Goal: Information Seeking & Learning: Learn about a topic

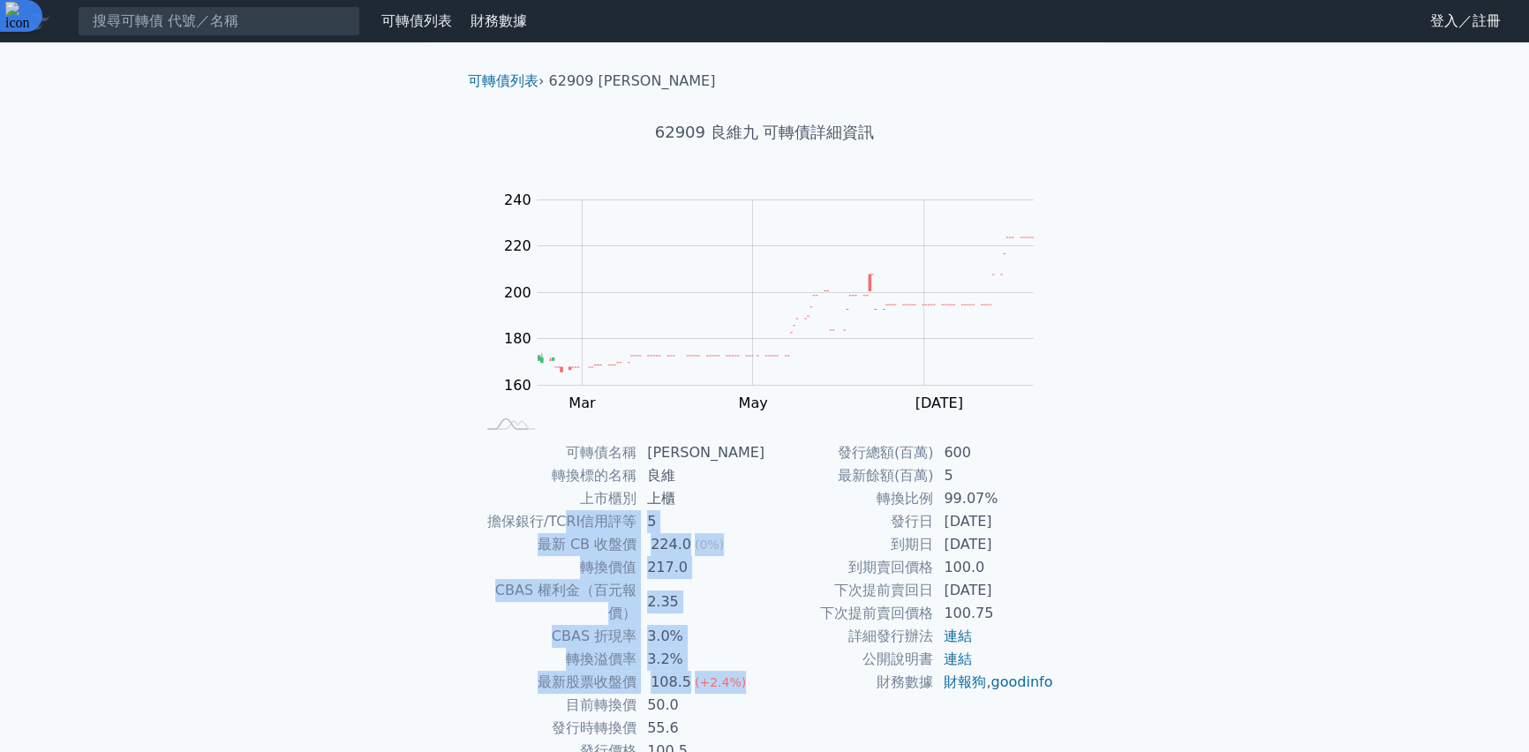
drag, startPoint x: 578, startPoint y: 527, endPoint x: 751, endPoint y: 665, distance: 221.2
click at [751, 665] on tbody "可轉債名稱 良維九 轉換標的名稱 良維 上市櫃別 上櫃 擔保銀行/TCRI信用評等 5 最新 CB 收盤價 224.0 (0%) 轉換價值 217.0 CBA…" at bounding box center [620, 601] width 290 height 321
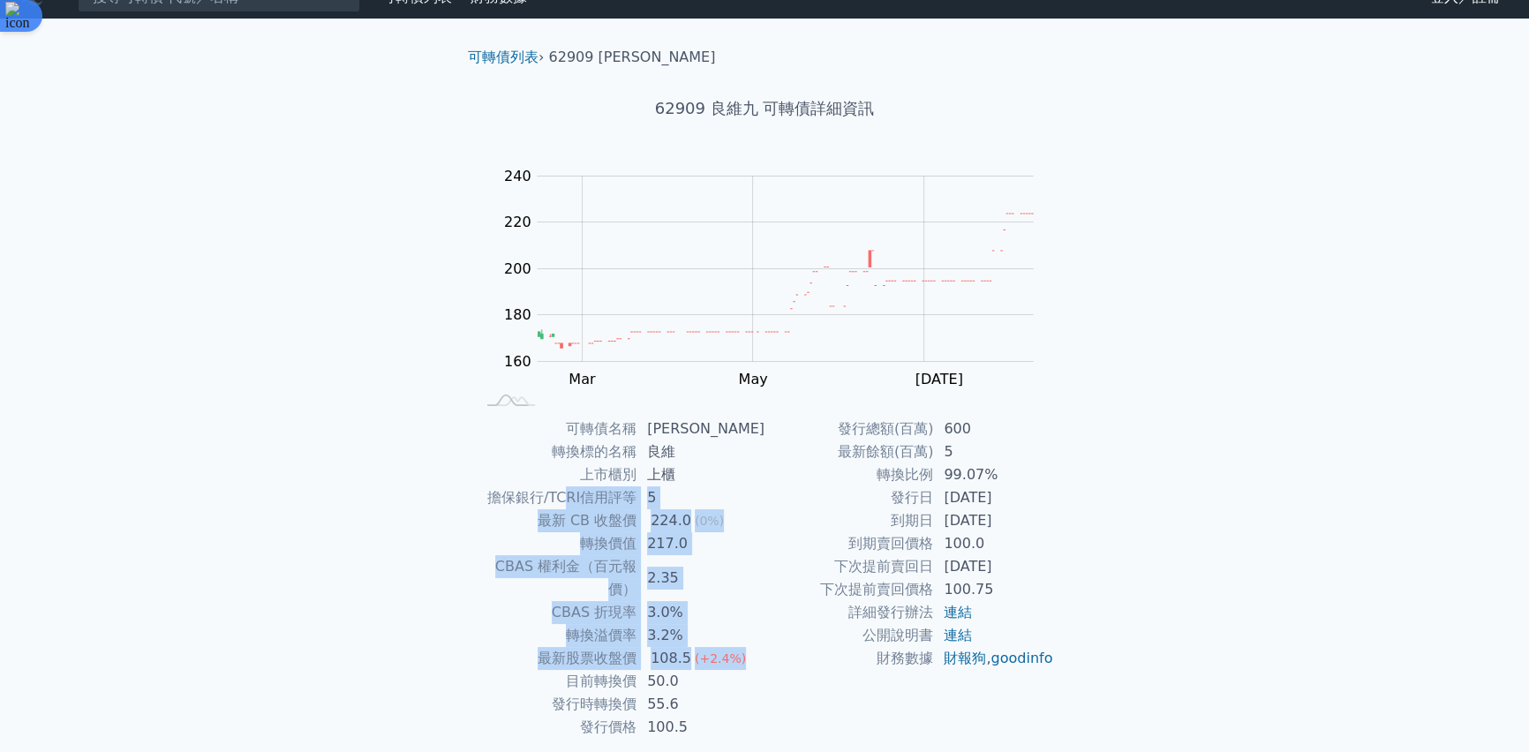
scroll to position [64, 0]
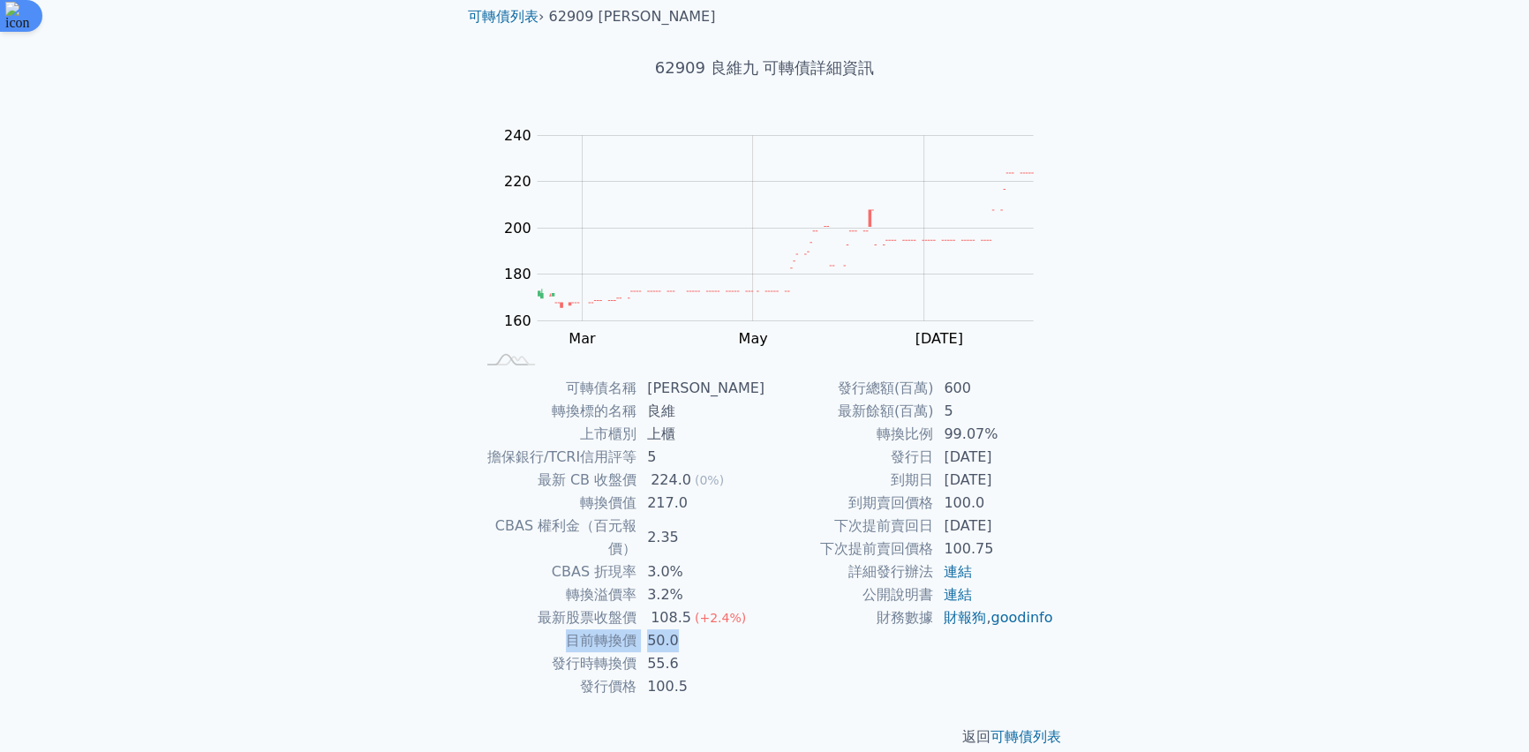
drag, startPoint x: 570, startPoint y: 621, endPoint x: 707, endPoint y: 622, distance: 137.7
click at [707, 630] on tr "目前轉換價 50.0" at bounding box center [620, 641] width 290 height 23
drag, startPoint x: 707, startPoint y: 622, endPoint x: 708, endPoint y: 651, distance: 29.2
click at [708, 675] on td "100.5" at bounding box center [701, 686] width 128 height 23
drag, startPoint x: 548, startPoint y: 643, endPoint x: 708, endPoint y: 645, distance: 159.8
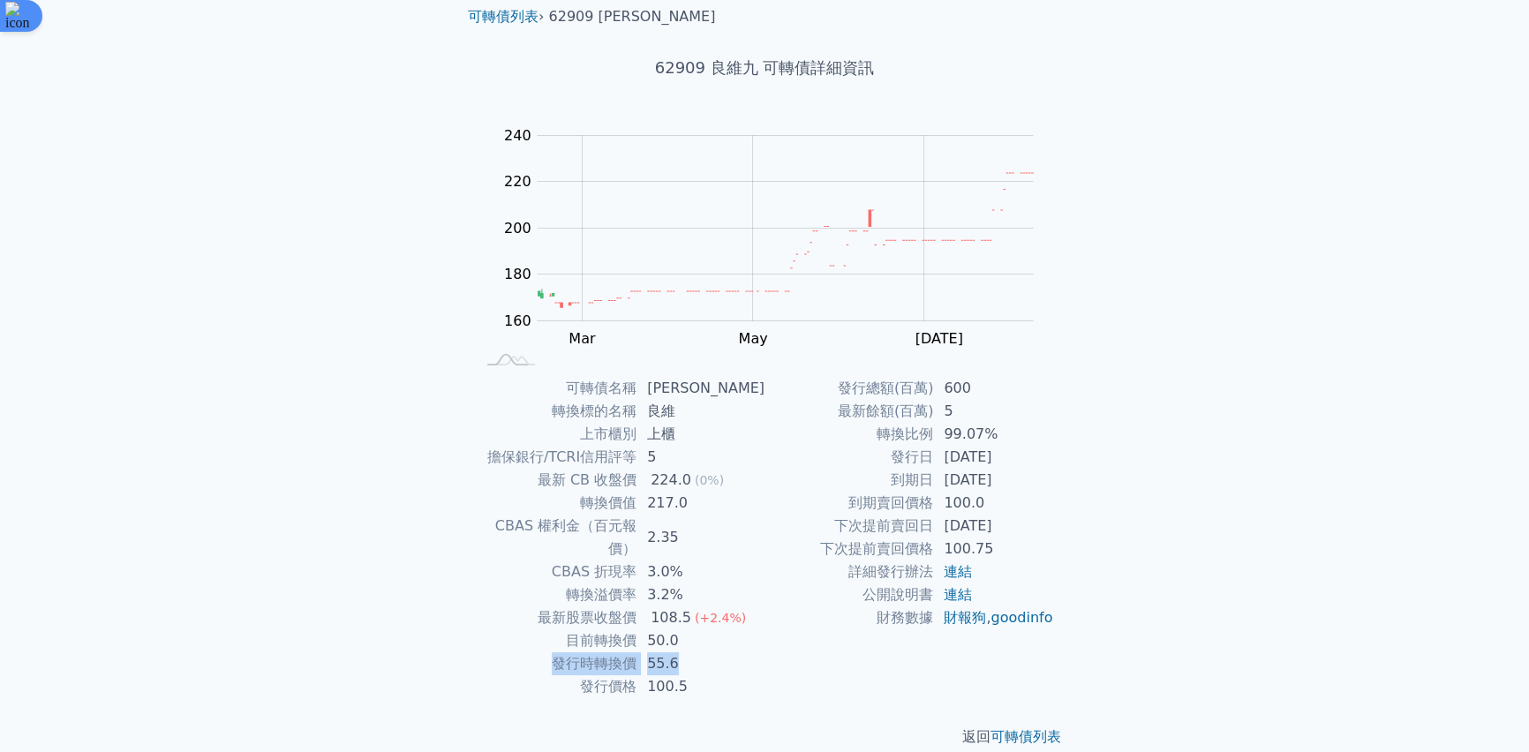
click at [708, 653] on tr "發行時轉換價 55.6" at bounding box center [620, 664] width 290 height 23
drag, startPoint x: 884, startPoint y: 456, endPoint x: 1042, endPoint y: 458, distance: 158.1
click at [1042, 458] on tr "發行日 2022-03-07" at bounding box center [910, 457] width 290 height 23
drag, startPoint x: 1042, startPoint y: 458, endPoint x: 1218, endPoint y: 526, distance: 188.4
click at [1218, 526] on div "可轉債列表 財務數據 可轉債列表 財務數據 登入／註冊 登入／註冊 可轉債列表 › 62909 良維九 62909 良維九 可轉債詳細資訊 Zoom Out …" at bounding box center [764, 356] width 1529 height 841
